Goal: Task Accomplishment & Management: Manage account settings

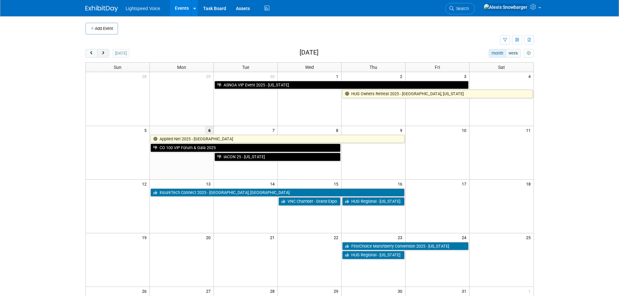
click at [103, 53] on span "next" at bounding box center [103, 53] width 5 height 4
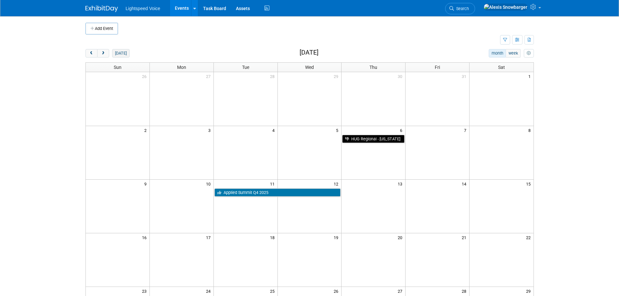
click at [116, 52] on button "today" at bounding box center [120, 53] width 17 height 8
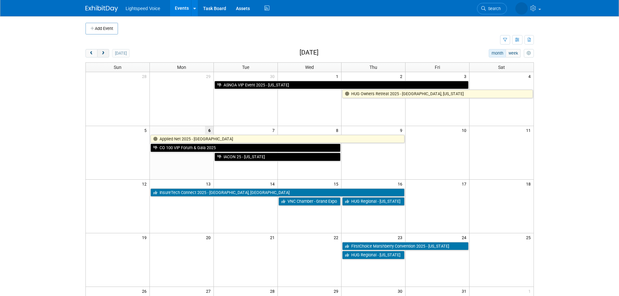
click at [99, 55] on button "next" at bounding box center [103, 53] width 12 height 8
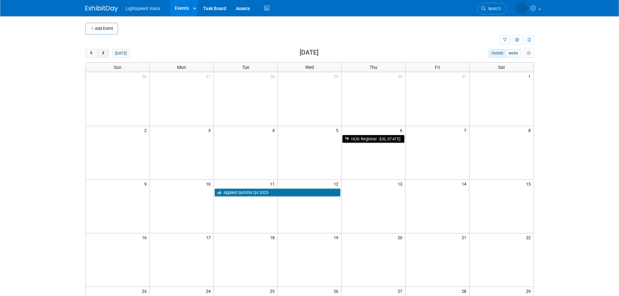
click at [99, 55] on button "next" at bounding box center [103, 53] width 12 height 8
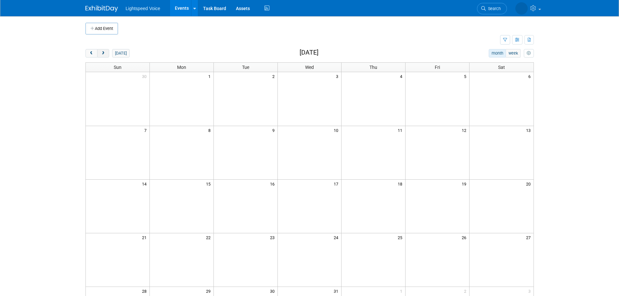
click at [99, 55] on button "next" at bounding box center [103, 53] width 12 height 8
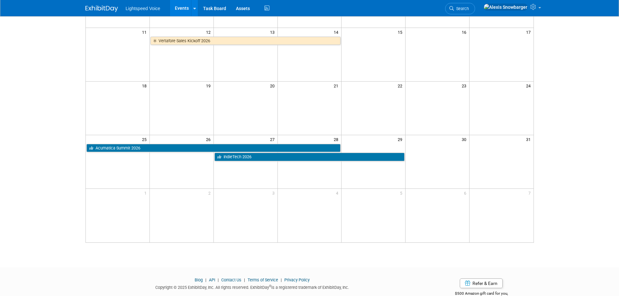
scroll to position [136, 0]
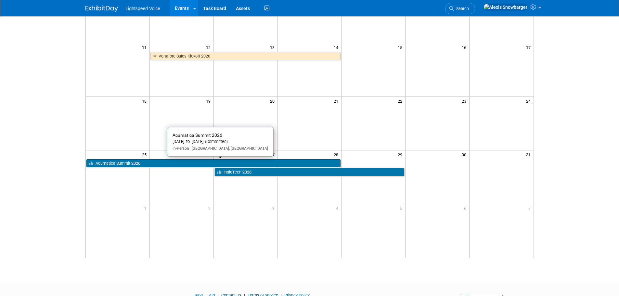
click at [142, 164] on link "Acumatica Summit 2026" at bounding box center [213, 163] width 254 height 8
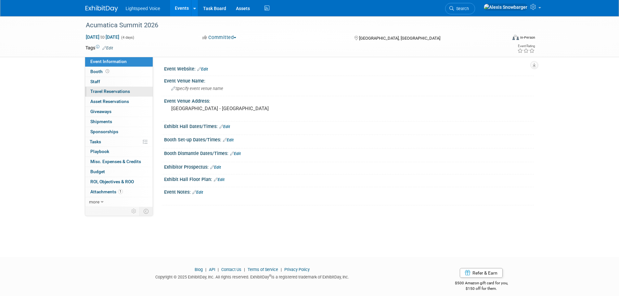
click at [118, 89] on span "Travel Reservations 0" at bounding box center [110, 91] width 40 height 5
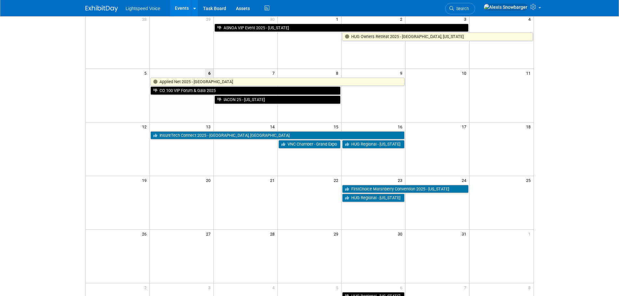
scroll to position [65, 0]
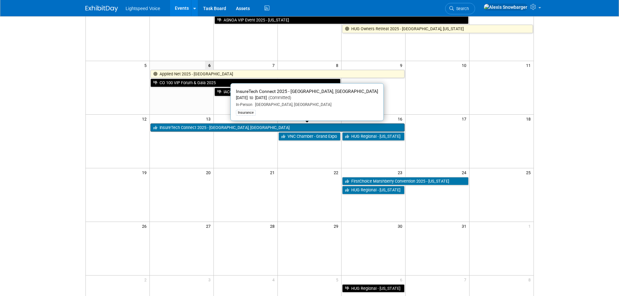
click at [177, 127] on link "InsureTech Connect 2025 - [GEOGRAPHIC_DATA], [GEOGRAPHIC_DATA]" at bounding box center [277, 127] width 254 height 8
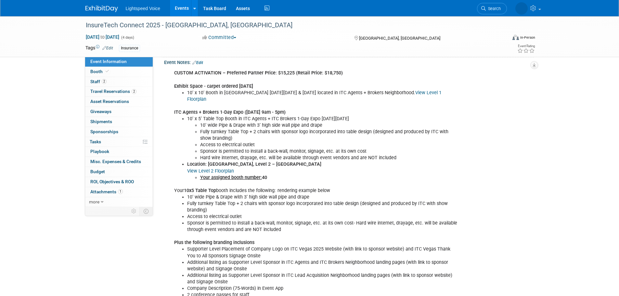
scroll to position [162, 0]
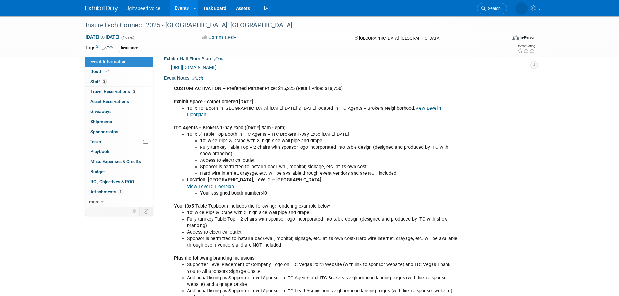
drag, startPoint x: 463, startPoint y: 182, endPoint x: 460, endPoint y: 183, distance: 3.3
click at [463, 182] on div "CUSTOM ACTIVATION – Preferred Partner Price: $15,225 (Retail Price: $18,750) Ex…" at bounding box center [319, 206] width 298 height 248
drag, startPoint x: 188, startPoint y: 133, endPoint x: 374, endPoint y: 134, distance: 186.2
click at [374, 134] on li "10’ x 5’ Table Top Booth in ITC Agents + ITC Brokers 1-Day Expo [DATE][DATE]" at bounding box center [322, 134] width 271 height 6
click at [244, 136] on li "10’ x 5’ Table Top Booth in ITC Agents + ITC Brokers 1-Day Expo [DATE][DATE]" at bounding box center [322, 134] width 271 height 6
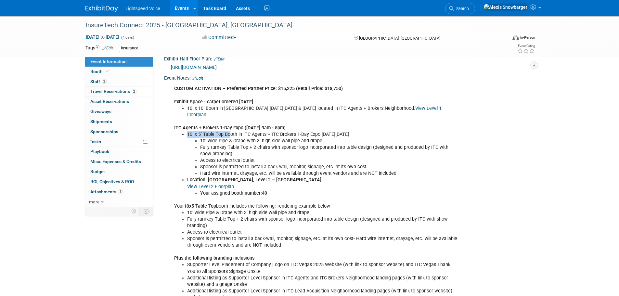
drag, startPoint x: 188, startPoint y: 132, endPoint x: 228, endPoint y: 134, distance: 40.7
click at [228, 134] on li "10’ x 5’ Table Top Booth in ITC Agents + ITC Brokers 1-Day Expo [DATE][DATE]" at bounding box center [322, 134] width 271 height 6
click at [225, 143] on li "10’ wide Pipe & Drape with 3’ high side wall pipe and drape" at bounding box center [329, 141] width 258 height 6
drag, startPoint x: 208, startPoint y: 179, endPoint x: 365, endPoint y: 180, distance: 156.7
click at [321, 180] on b "[GEOGRAPHIC_DATA], Level 2 – [GEOGRAPHIC_DATA]" at bounding box center [264, 180] width 113 height 6
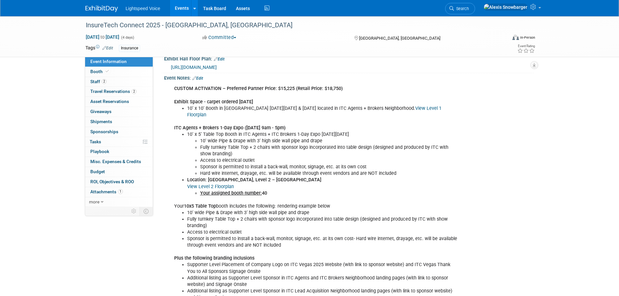
copy b "[GEOGRAPHIC_DATA], Level 2 – [GEOGRAPHIC_DATA]"
click at [218, 157] on li "Access to electrical outlet" at bounding box center [329, 160] width 258 height 6
drag, startPoint x: 212, startPoint y: 172, endPoint x: 388, endPoint y: 177, distance: 175.9
click at [388, 177] on div "CUSTOM ACTIVATION – Preferred Partner Price: $15,225 (Retail Price: $18,750) Ex…" at bounding box center [316, 206] width 293 height 248
click at [388, 172] on li "Hard wire internet, drayage, etc. will be available through event vendors and a…" at bounding box center [329, 173] width 258 height 6
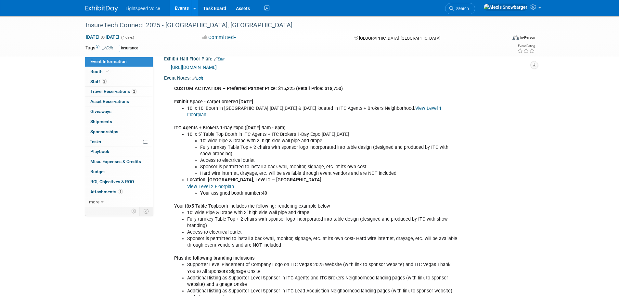
click at [218, 187] on link "View Level 2 Floorplan" at bounding box center [210, 187] width 47 height 6
drag, startPoint x: 242, startPoint y: 186, endPoint x: 185, endPoint y: 186, distance: 57.8
click at [185, 186] on ul "Location: [GEOGRAPHIC_DATA], Level 2 – [GEOGRAPHIC_DATA] View Level 2 Floorplan…" at bounding box center [316, 186] width 284 height 19
copy link "View Level 2 Floorplan"
click at [220, 144] on li "Fully turnkey Table Top + 2 chairs with sponsor logo incorporated into table de…" at bounding box center [329, 150] width 258 height 13
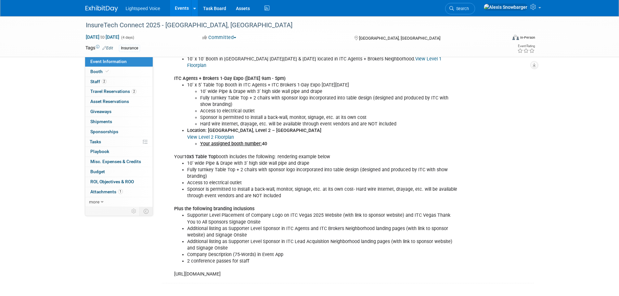
scroll to position [227, 0]
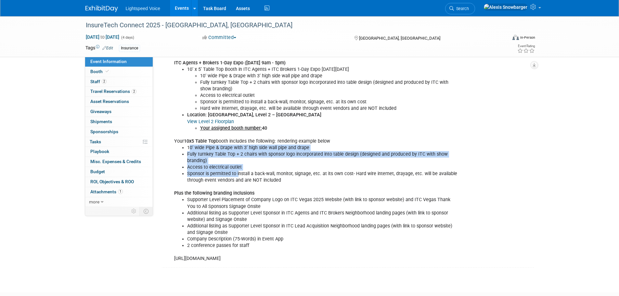
drag, startPoint x: 190, startPoint y: 148, endPoint x: 237, endPoint y: 175, distance: 54.6
click at [237, 175] on ul "10’ wide Pipe & Drape with 3’ high side wall pipe and drape Fully turnkey Table…" at bounding box center [316, 164] width 284 height 39
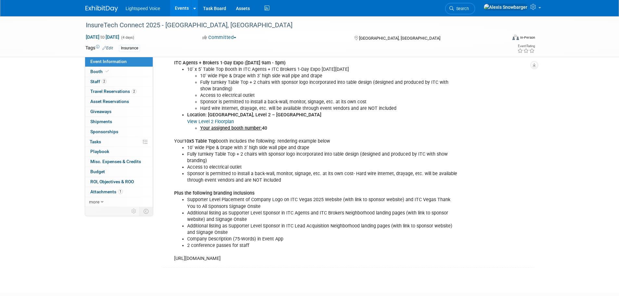
click at [240, 176] on li "Sponsor is permitted to install a back-wall, monitor, signage, etc. at its own …" at bounding box center [322, 177] width 271 height 13
click at [227, 174] on li "Sponsor is permitted to install a back-wall, monitor, signage, etc. at its own …" at bounding box center [322, 177] width 271 height 13
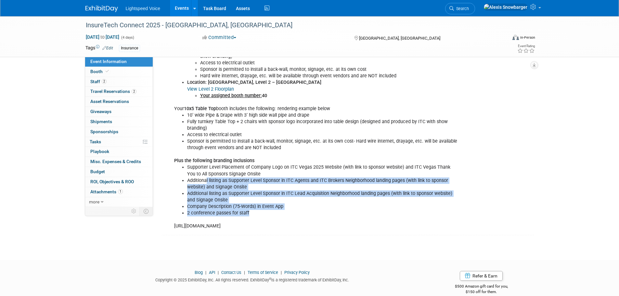
drag, startPoint x: 207, startPoint y: 178, endPoint x: 251, endPoint y: 212, distance: 56.1
click at [251, 212] on ul "Supporter Level Placement of Company Logo on ITC Vegas 2025 Website (with link …" at bounding box center [316, 190] width 284 height 52
click at [224, 195] on li "Additional listing as Supporter Level Sponsor in ITC Lead Acquisition Neighborh…" at bounding box center [322, 196] width 271 height 13
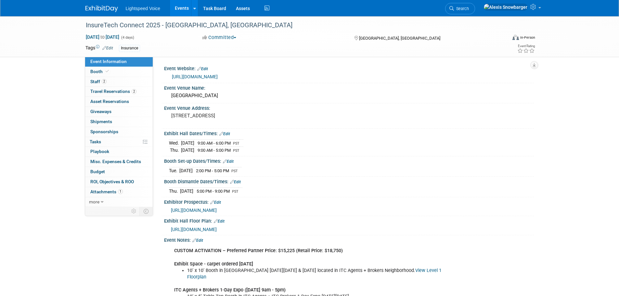
scroll to position [0, 0]
click at [213, 79] on link "[URL][DOMAIN_NAME]" at bounding box center [195, 76] width 46 height 5
click at [101, 71] on span "Booth" at bounding box center [100, 71] width 20 height 5
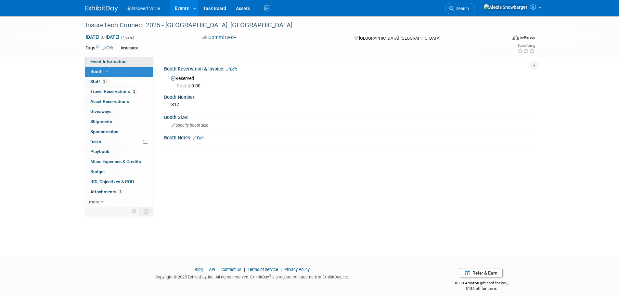
click at [106, 62] on span "Event Information" at bounding box center [108, 61] width 36 height 5
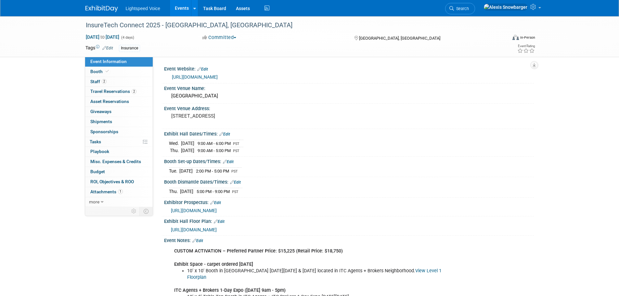
click at [210, 227] on span "[URL][DOMAIN_NAME]" at bounding box center [194, 229] width 46 height 5
click at [111, 95] on link "2 Travel Reservations 2" at bounding box center [119, 92] width 68 height 10
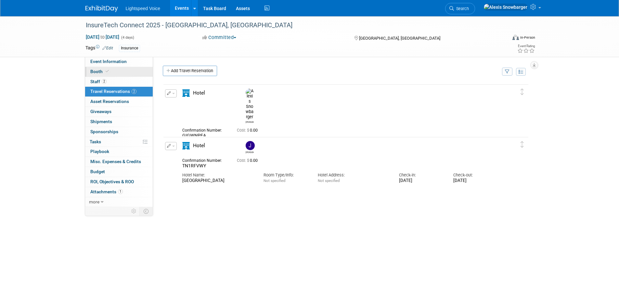
click at [107, 72] on icon at bounding box center [107, 72] width 3 height 4
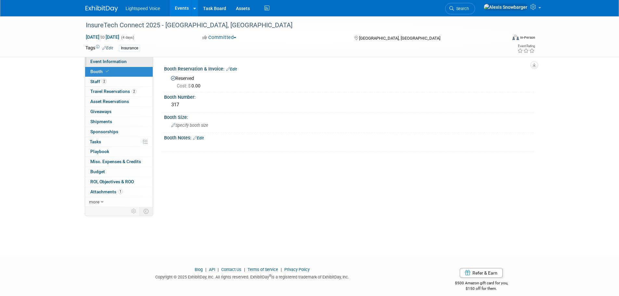
click at [113, 62] on span "Event Information" at bounding box center [108, 61] width 36 height 5
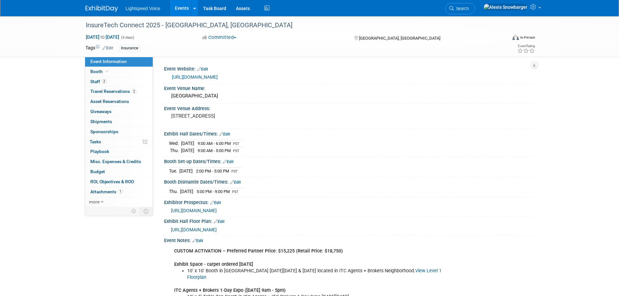
click at [217, 230] on span "[URL][DOMAIN_NAME]" at bounding box center [194, 229] width 46 height 5
click at [112, 72] on link "Booth" at bounding box center [119, 72] width 68 height 10
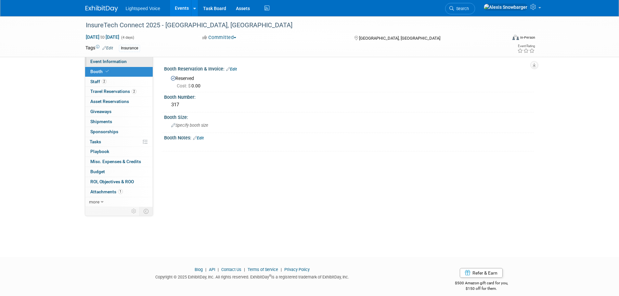
click at [118, 63] on span "Event Information" at bounding box center [108, 61] width 36 height 5
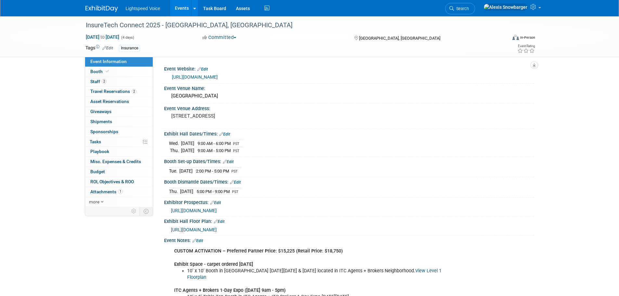
drag, startPoint x: 198, startPoint y: 169, endPoint x: 265, endPoint y: 169, distance: 66.9
click at [265, 169] on div "[DATE] 2:00 PM - 5:00 PM PST" at bounding box center [349, 170] width 360 height 9
click at [214, 169] on span "2:00 PM - 5:00 PM" at bounding box center [212, 171] width 33 height 5
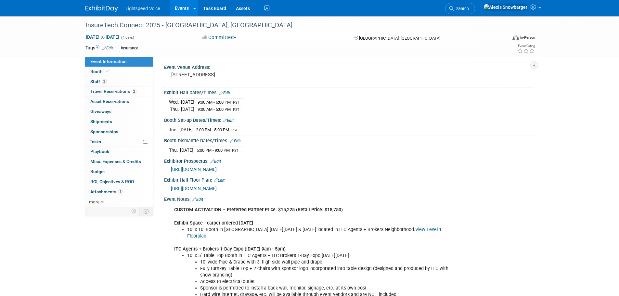
scroll to position [32, 0]
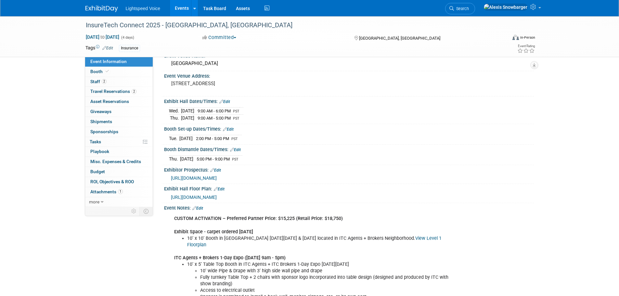
click at [234, 128] on link "Edit" at bounding box center [228, 129] width 11 height 5
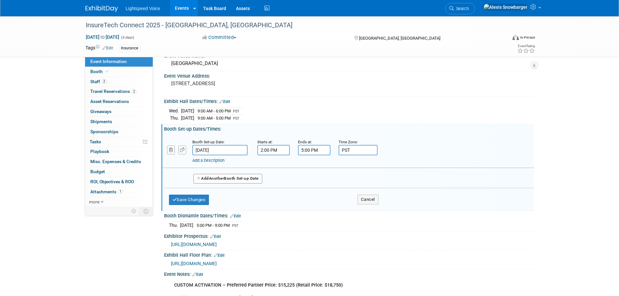
click at [268, 149] on input "2:00 PM" at bounding box center [273, 150] width 32 height 10
click at [269, 183] on span "02" at bounding box center [272, 180] width 12 height 12
click at [272, 198] on td "08" at bounding box center [269, 202] width 21 height 18
click at [331, 175] on button "PM" at bounding box center [329, 180] width 12 height 11
type input "8:00 AM"
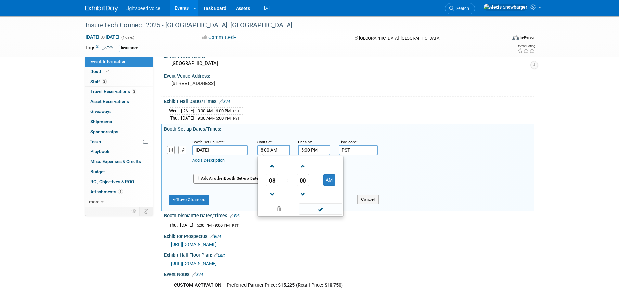
click at [316, 144] on div "Ends at:" at bounding box center [313, 141] width 31 height 6
click at [195, 195] on button "Save Changes" at bounding box center [189, 200] width 40 height 10
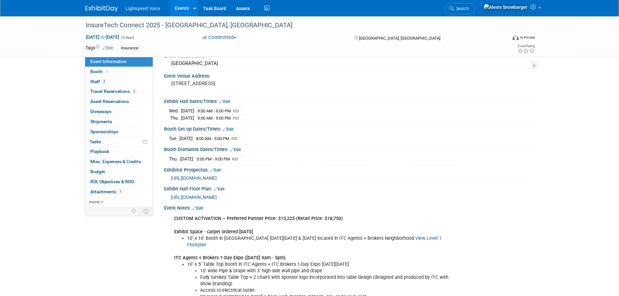
click at [232, 128] on link "Edit" at bounding box center [228, 129] width 11 height 5
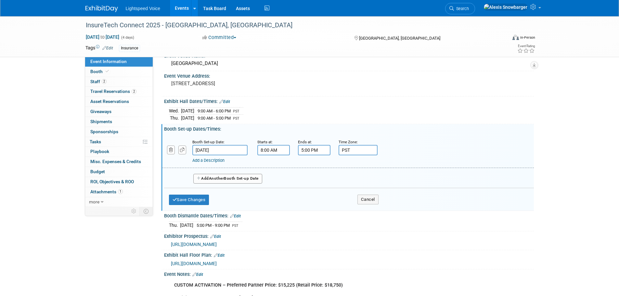
click at [217, 146] on input "[DATE]" at bounding box center [219, 150] width 55 height 10
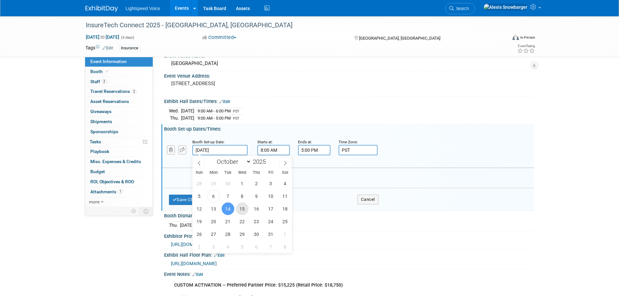
click at [243, 207] on span "15" at bounding box center [242, 208] width 13 height 13
type input "[DATE]"
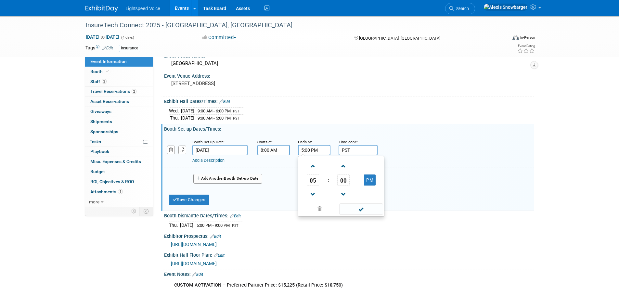
click at [313, 151] on input "5:00 PM" at bounding box center [314, 150] width 32 height 10
click at [315, 181] on span "05" at bounding box center [313, 180] width 12 height 12
click at [332, 199] on td "09" at bounding box center [330, 202] width 21 height 18
click at [369, 180] on button "PM" at bounding box center [370, 180] width 12 height 11
type input "9:00 AM"
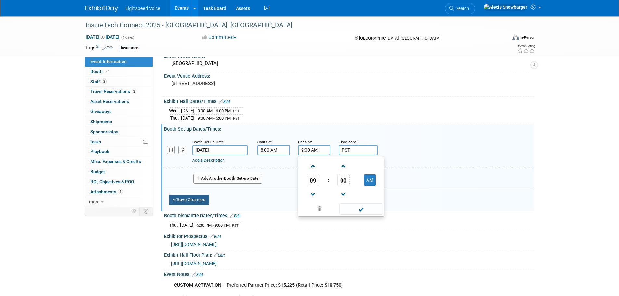
click at [195, 200] on button "Save Changes" at bounding box center [189, 200] width 40 height 10
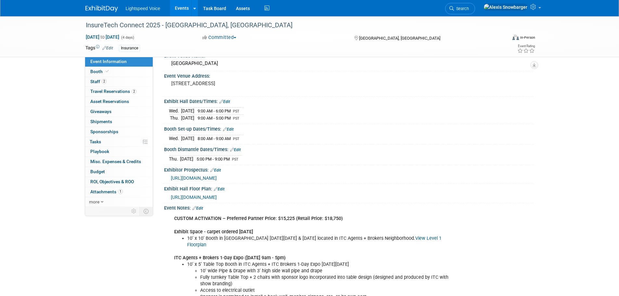
click at [239, 149] on link "Edit" at bounding box center [235, 150] width 11 height 5
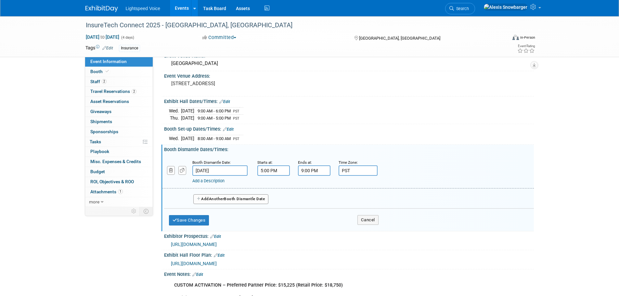
click at [322, 169] on input "9:00 PM" at bounding box center [314, 170] width 32 height 10
click at [315, 211] on span at bounding box center [312, 214] width 11 height 11
drag, startPoint x: 315, startPoint y: 211, endPoint x: 279, endPoint y: 213, distance: 36.4
click at [315, 212] on span at bounding box center [312, 214] width 11 height 11
type input "7:00 PM"
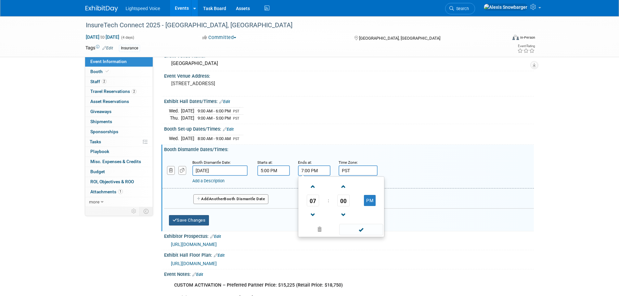
click at [178, 219] on button "Save Changes" at bounding box center [189, 220] width 40 height 10
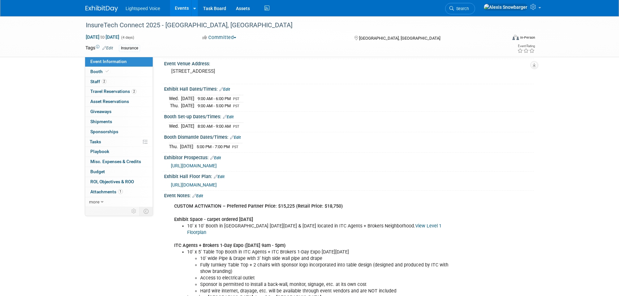
scroll to position [0, 0]
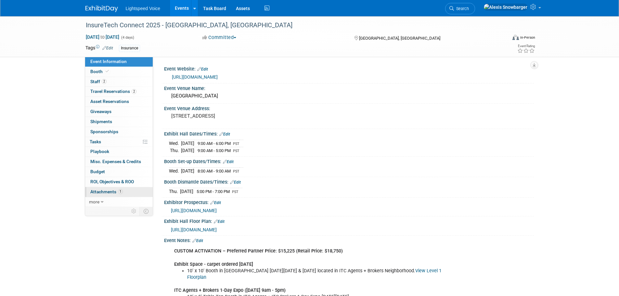
click at [105, 190] on span "Attachments 1" at bounding box center [106, 191] width 32 height 5
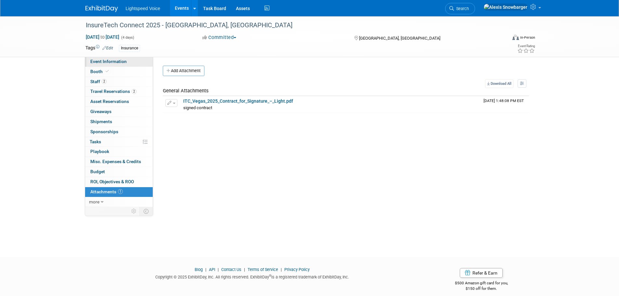
click at [117, 61] on span "Event Information" at bounding box center [108, 61] width 36 height 5
